Goal: Task Accomplishment & Management: Use online tool/utility

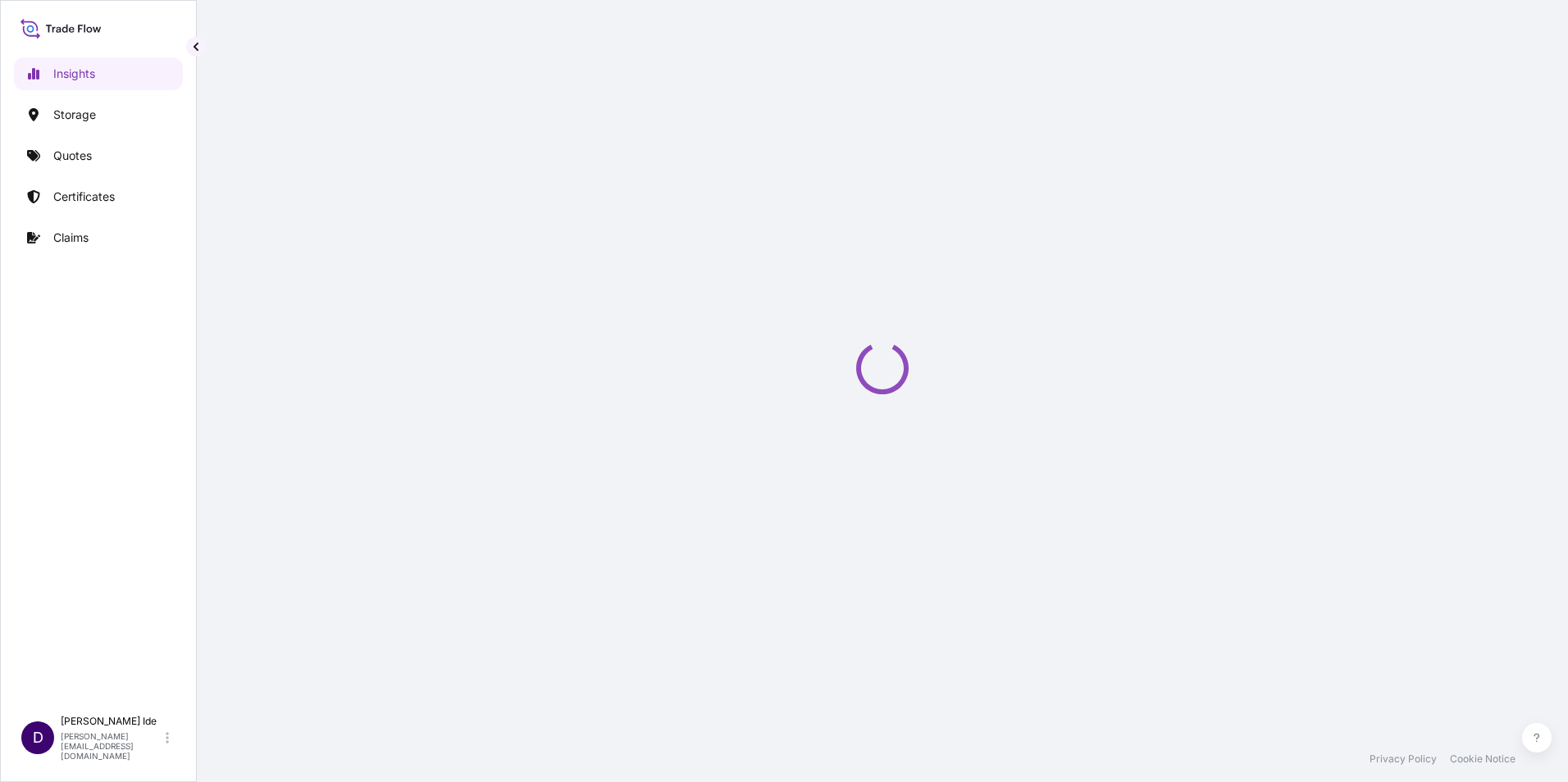
select select "2025"
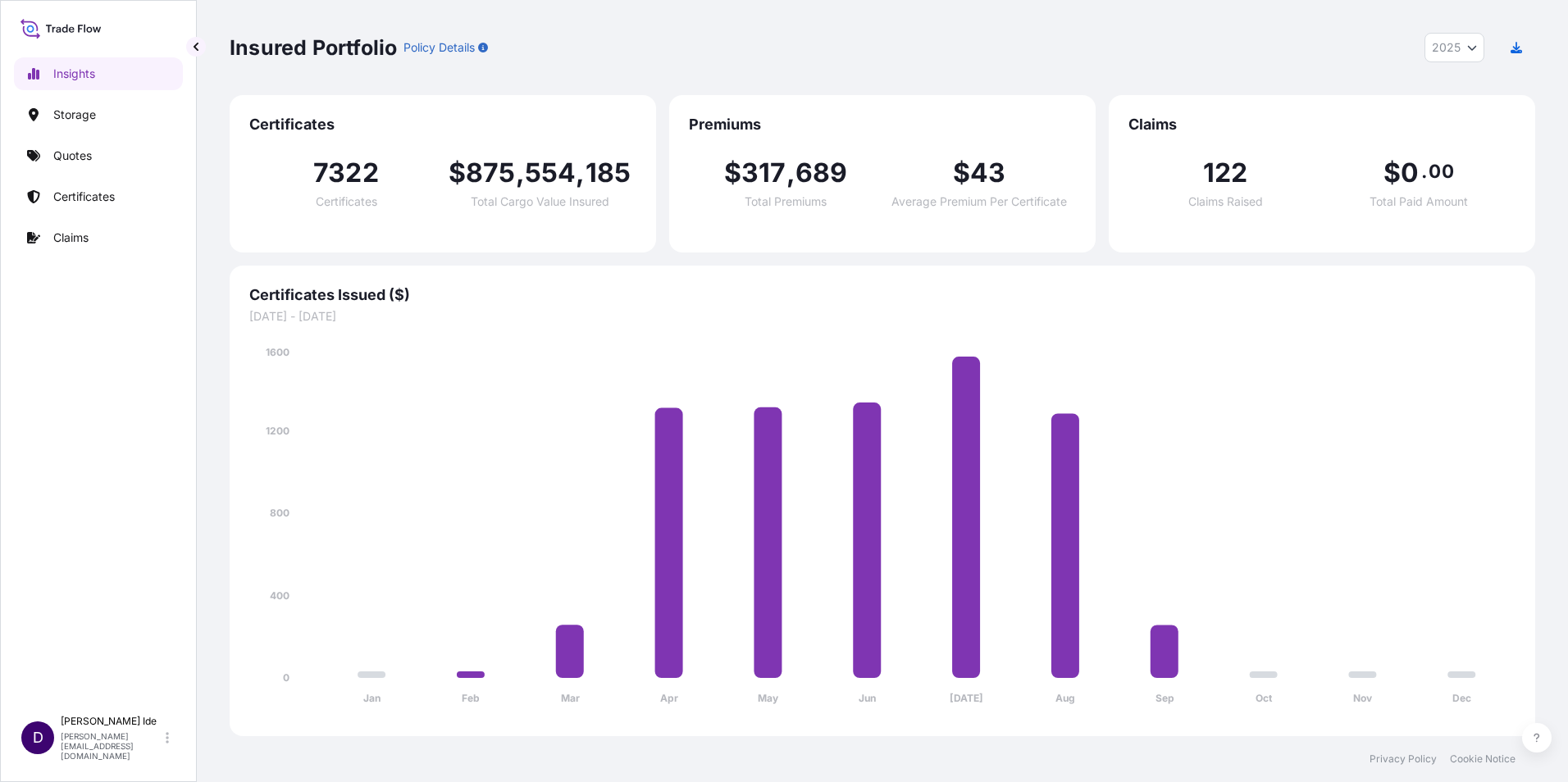
drag, startPoint x: 711, startPoint y: 53, endPoint x: 721, endPoint y: 52, distance: 10.0
click at [712, 53] on div "Insured Portfolio Policy Details 2025 2025 2024 2023 2022" at bounding box center [883, 48] width 1306 height 30
click at [75, 240] on p "Claims" at bounding box center [70, 238] width 35 height 16
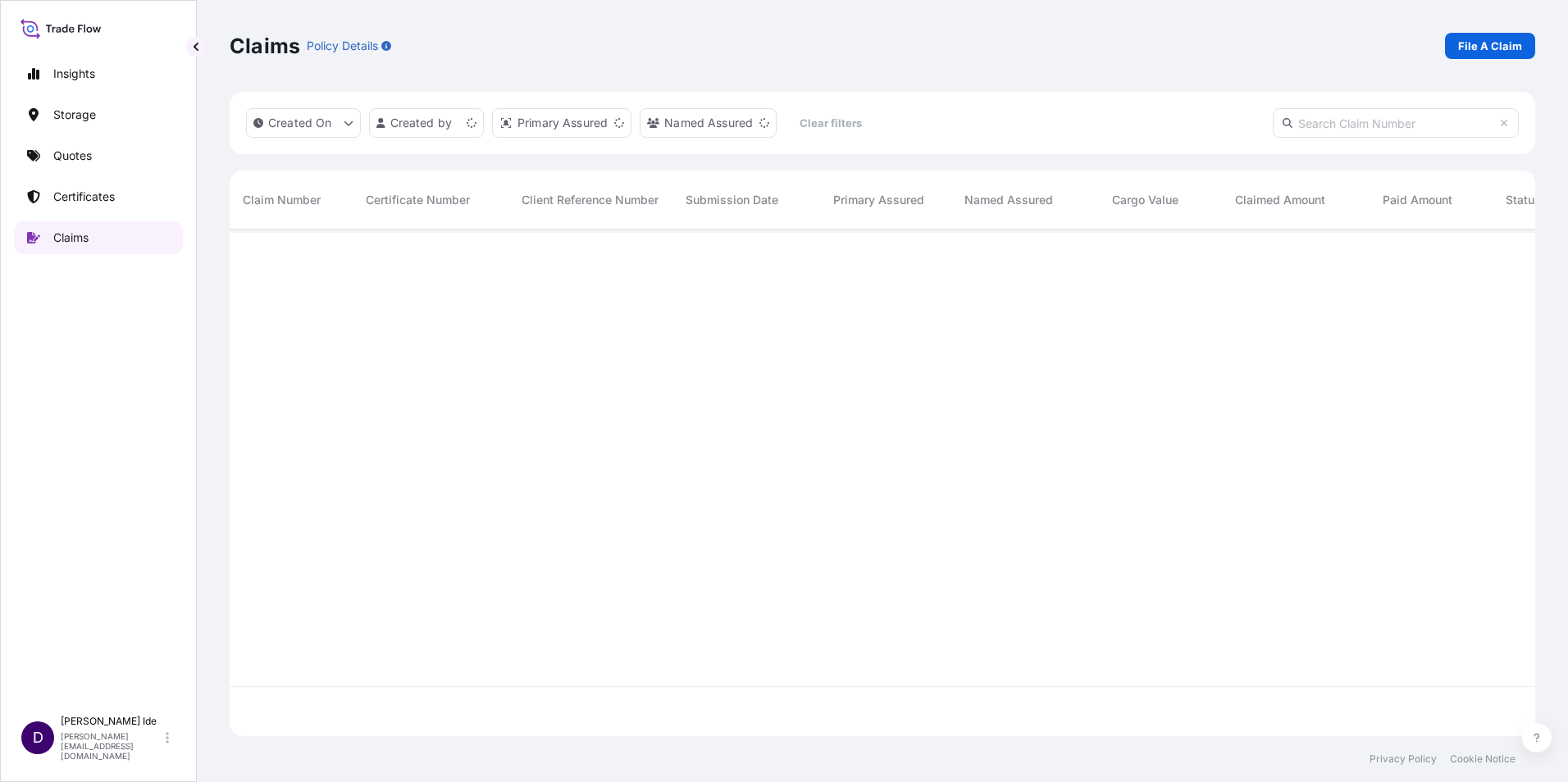
scroll to position [504, 1293]
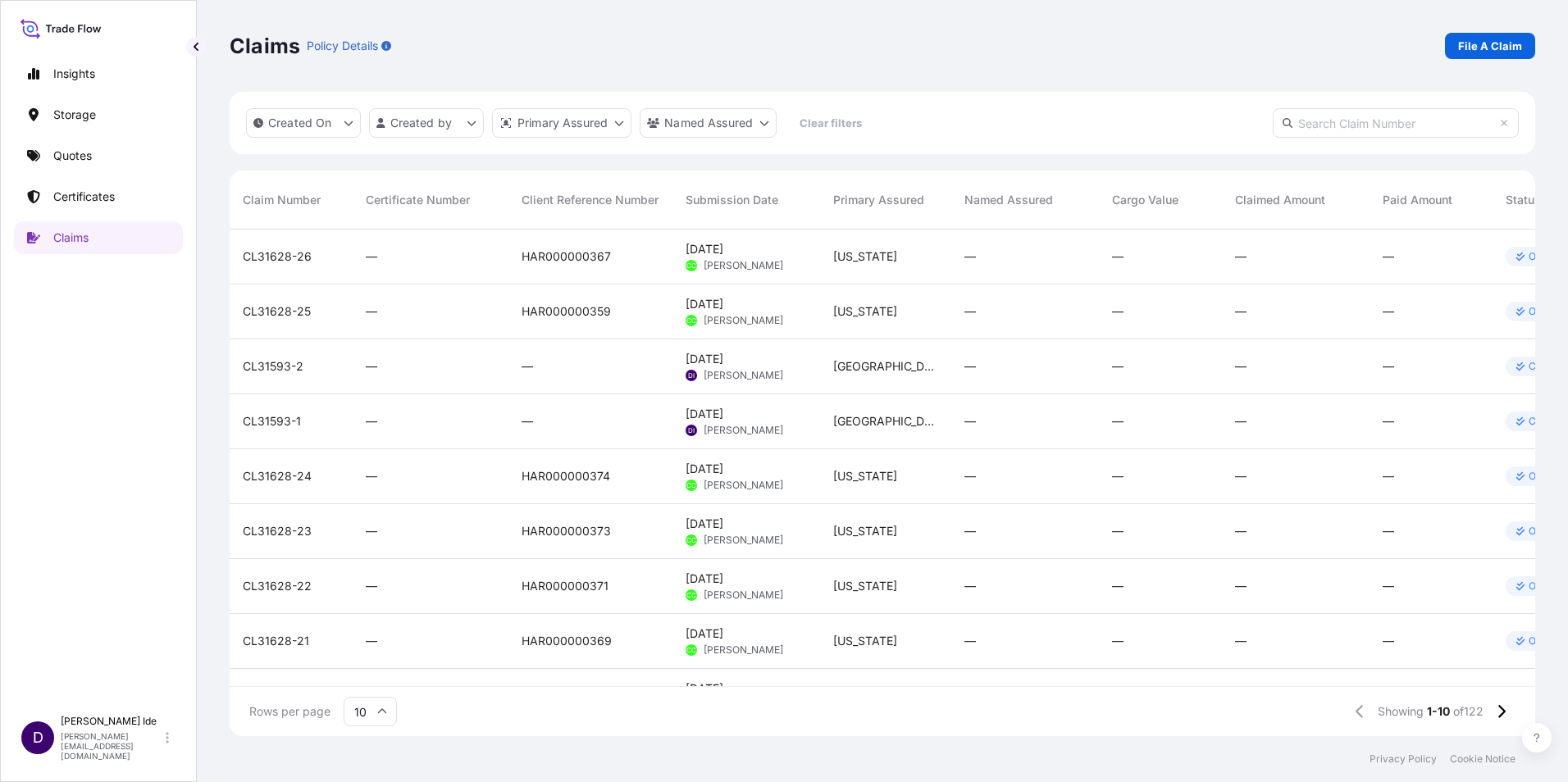
click at [1138, 40] on div "Claims Policy Details File A Claim" at bounding box center [883, 46] width 1306 height 26
click at [1146, 42] on div "Claims Policy Details File A Claim" at bounding box center [883, 46] width 1306 height 26
click at [730, 45] on div "Claims Policy Details File A Claim" at bounding box center [883, 46] width 1306 height 26
